Goal: Information Seeking & Learning: Check status

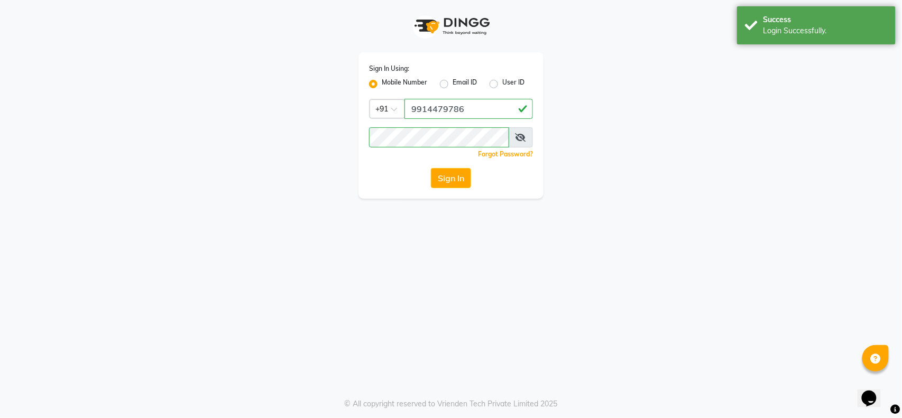
click at [658, 131] on div "Sign In Using: Mobile Number Email ID User ID Country Code × [PHONE_NUMBER] Rem…" at bounding box center [451, 99] width 602 height 199
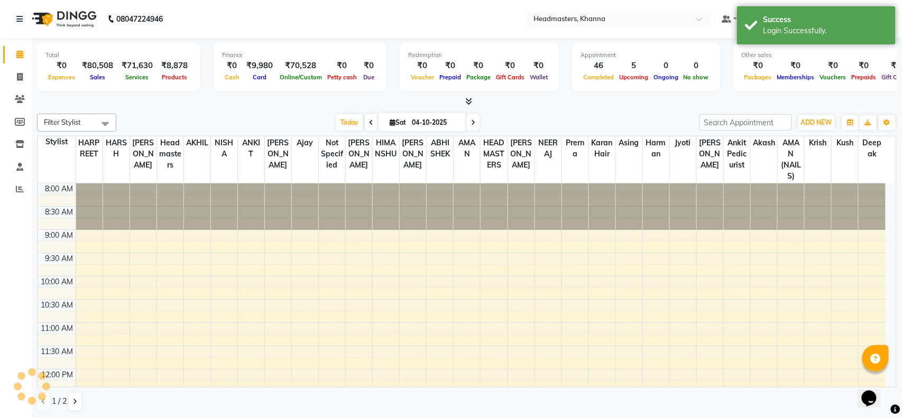
scroll to position [383, 0]
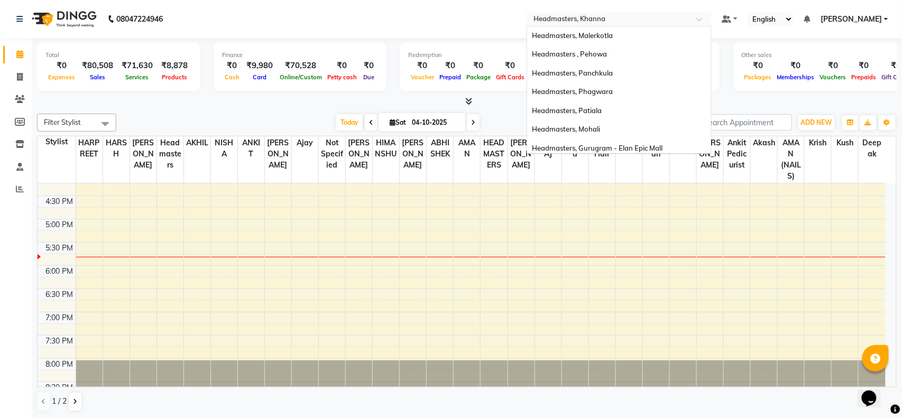
click at [608, 20] on input "text" at bounding box center [608, 20] width 153 height 11
click at [613, 92] on span "Headmasters, Phagwara" at bounding box center [572, 91] width 81 height 8
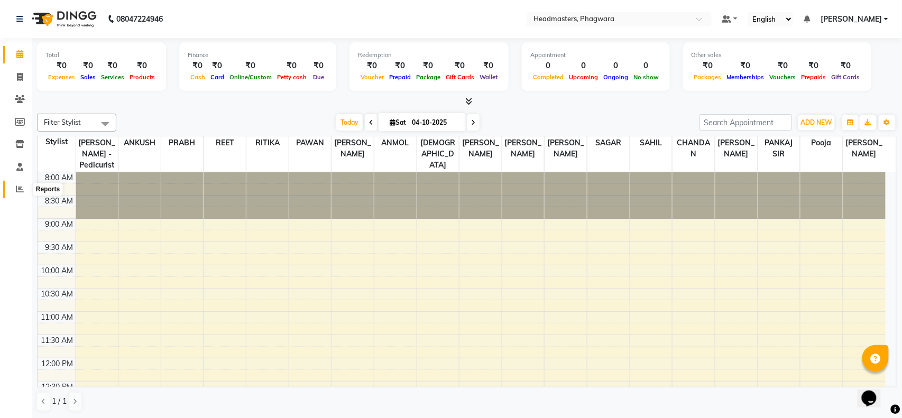
click at [20, 187] on icon at bounding box center [20, 189] width 8 height 8
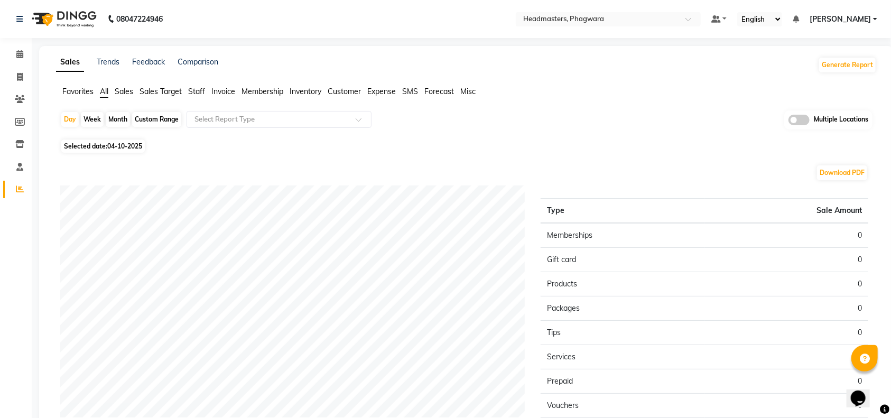
click at [119, 93] on span "Sales" at bounding box center [124, 92] width 18 height 10
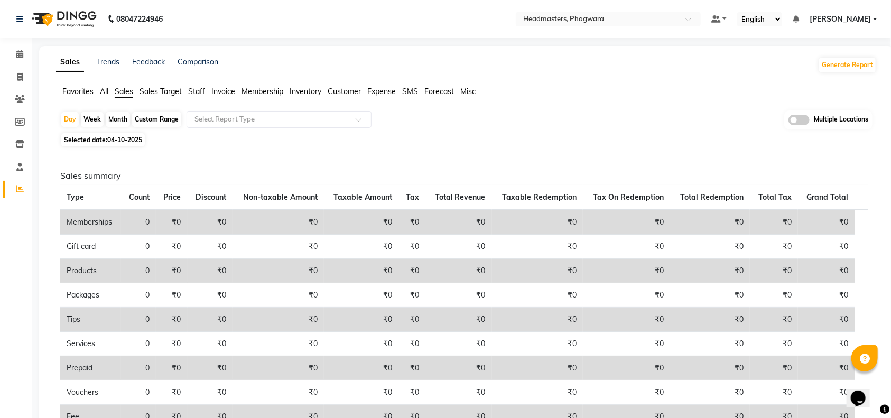
click at [153, 119] on div "Custom Range" at bounding box center [156, 119] width 49 height 15
select select "10"
select select "2025"
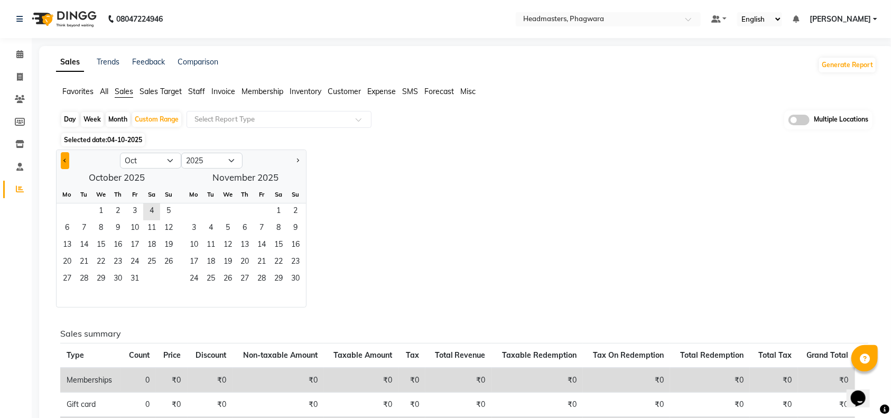
click at [63, 159] on button "Previous month" at bounding box center [65, 160] width 8 height 17
select select "9"
click at [69, 211] on span "1" at bounding box center [67, 211] width 17 height 17
click at [85, 277] on span "30" at bounding box center [84, 279] width 17 height 17
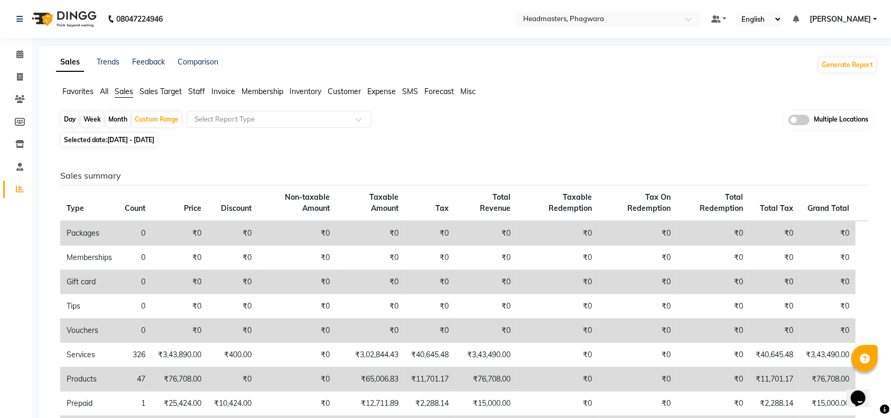
click at [448, 145] on div "Selected date: 01-09-2025 - 30-09-2025" at bounding box center [468, 139] width 817 height 11
drag, startPoint x: 184, startPoint y: 137, endPoint x: 559, endPoint y: 122, distance: 375.0
click at [561, 120] on div "Day Week Month Custom Range Select Report Type Multiple Locations" at bounding box center [466, 120] width 812 height 20
click at [433, 130] on div "Day Week Month Custom Range Select Report Type Multiple Locations Selected date…" at bounding box center [466, 356] width 821 height 493
click at [468, 119] on div "Day Week Month Custom Range Select Report Type Multiple Locations" at bounding box center [466, 120] width 812 height 20
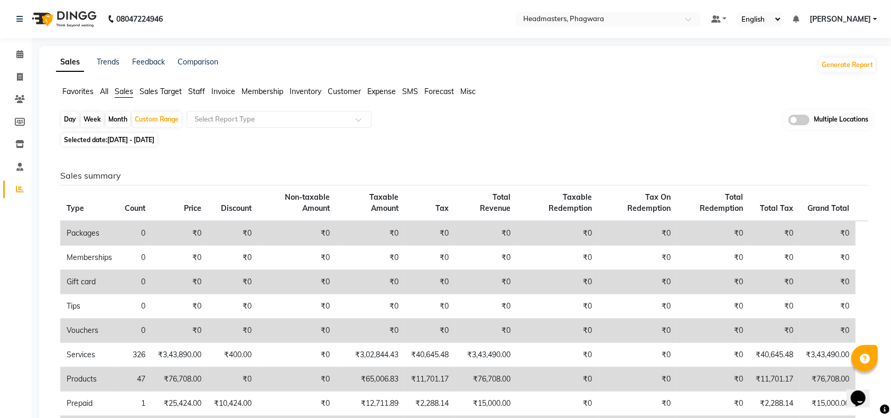
click at [467, 119] on div "Day Week Month Custom Range Select Report Type Multiple Locations" at bounding box center [466, 120] width 812 height 20
click at [464, 119] on div "Day Week Month Custom Range Select Report Type Multiple Locations" at bounding box center [466, 120] width 812 height 20
click at [462, 122] on div "Day Week Month Custom Range Select Report Type Multiple Locations" at bounding box center [466, 120] width 812 height 20
click at [459, 123] on div "Day Week Month Custom Range Select Report Type Multiple Locations" at bounding box center [466, 120] width 812 height 20
click at [457, 125] on div "Day Week Month Custom Range Select Report Type Multiple Locations" at bounding box center [466, 120] width 812 height 20
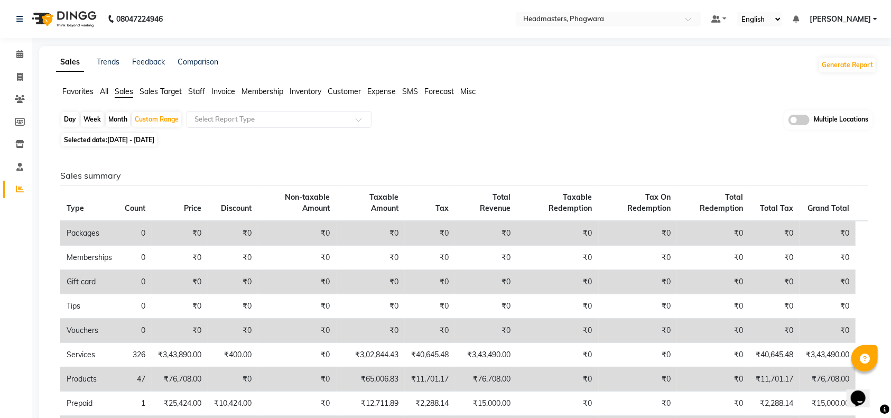
click at [451, 132] on div "Day Week Month Custom Range Select Report Type Multiple Locations Selected date…" at bounding box center [466, 356] width 821 height 493
click at [497, 140] on div "Selected date: 01-09-2025 - 30-09-2025" at bounding box center [468, 139] width 817 height 11
click at [517, 129] on div "Day Week Month Custom Range Select Report Type Multiple Locations" at bounding box center [466, 120] width 812 height 20
click at [614, 124] on div "Day Week Month Custom Range Select Report Type Multiple Locations" at bounding box center [466, 120] width 812 height 20
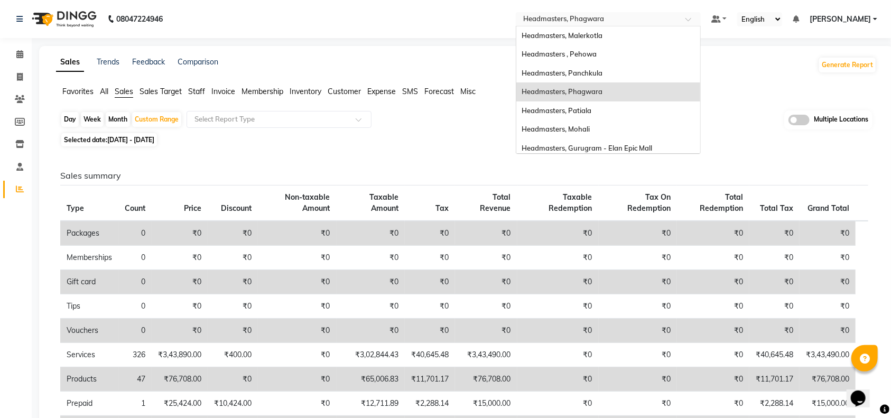
click at [597, 20] on input "text" at bounding box center [597, 20] width 153 height 11
click at [652, 148] on span "Headmasters, Gurugram - Elan Epic Mall" at bounding box center [587, 148] width 131 height 8
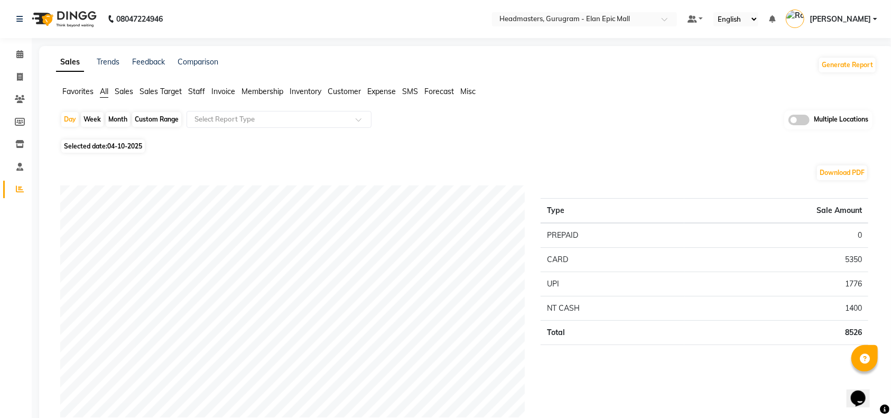
click at [116, 90] on span "Sales" at bounding box center [124, 92] width 18 height 10
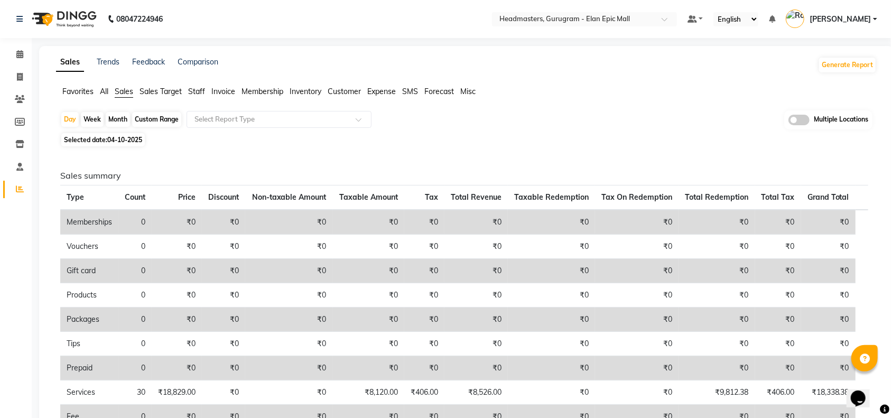
click at [150, 119] on div "Custom Range" at bounding box center [156, 119] width 49 height 15
select select "10"
select select "2025"
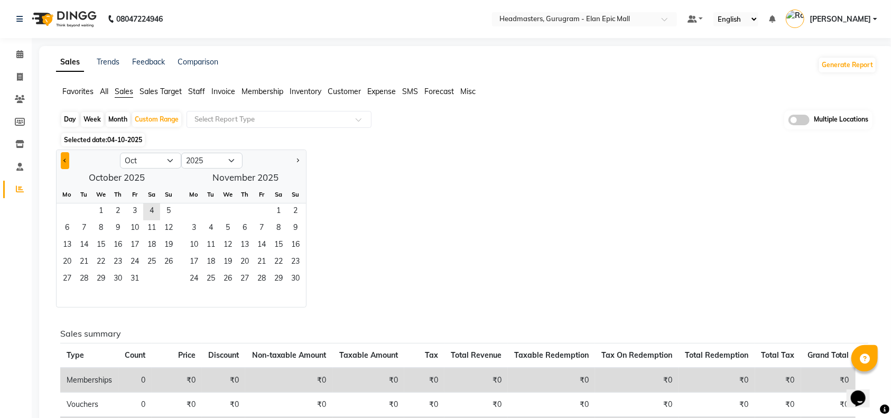
click at [64, 161] on span "Previous month" at bounding box center [65, 160] width 4 height 4
select select "9"
click at [171, 160] on select "Jan Feb Mar Apr May Jun Jul Aug Sep Oct Nov Dec" at bounding box center [150, 161] width 61 height 16
click at [86, 162] on div at bounding box center [88, 160] width 63 height 17
click at [69, 212] on span "1" at bounding box center [67, 211] width 17 height 17
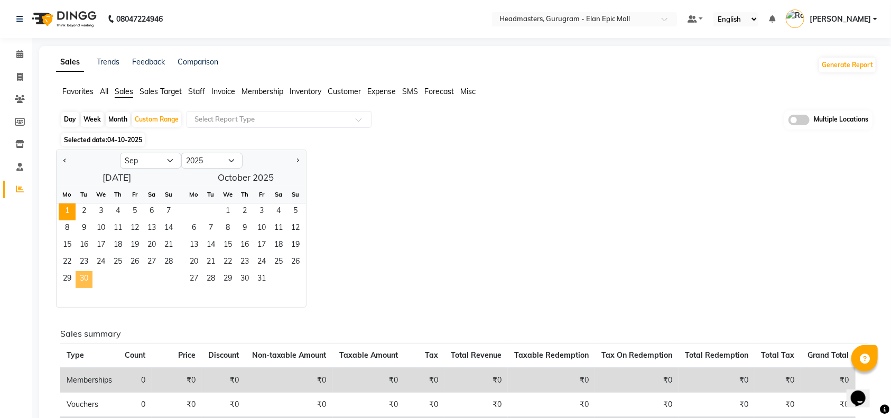
click at [81, 277] on span "30" at bounding box center [84, 279] width 17 height 17
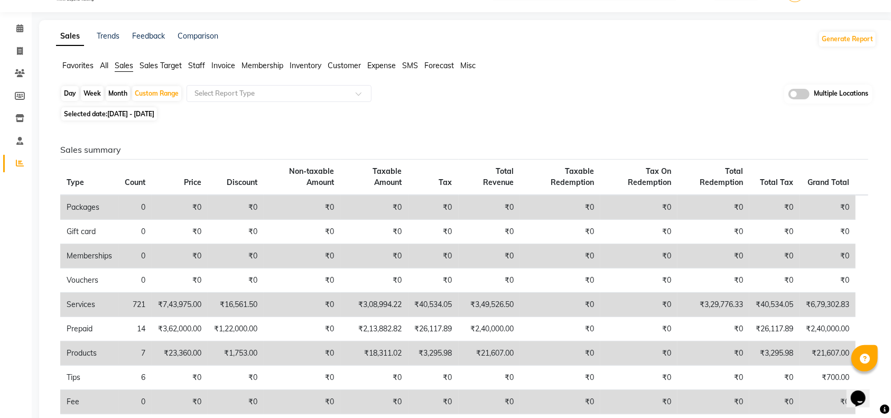
scroll to position [70, 0]
